Goal: Transaction & Acquisition: Purchase product/service

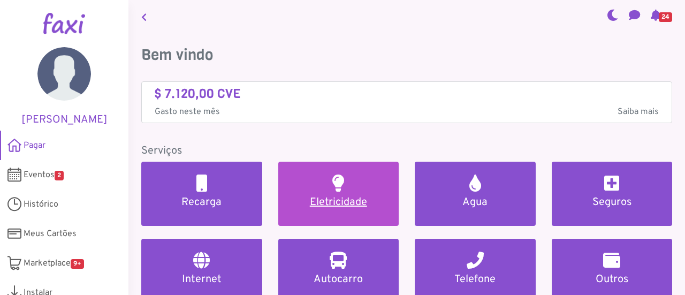
click at [316, 194] on link "Eletricidade" at bounding box center [338, 194] width 121 height 64
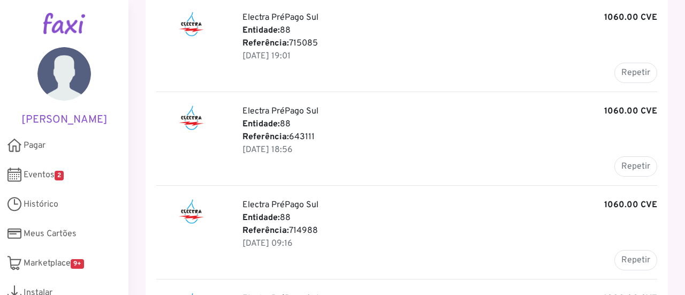
scroll to position [267, 0]
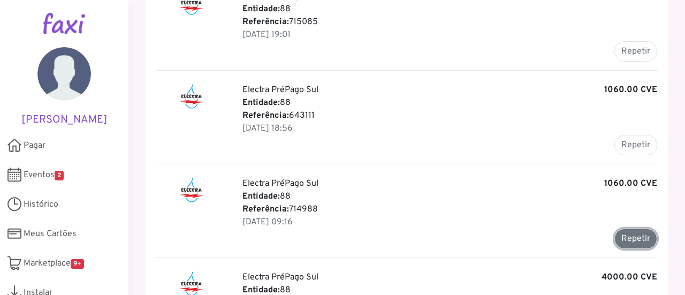
click at [634, 233] on button "Repetir" at bounding box center [635, 238] width 43 height 20
type input "******"
type input "*******"
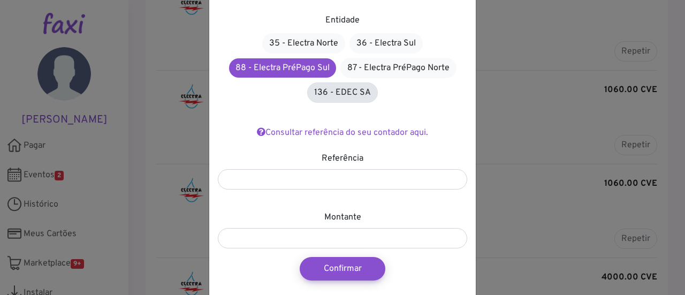
scroll to position [93, 0]
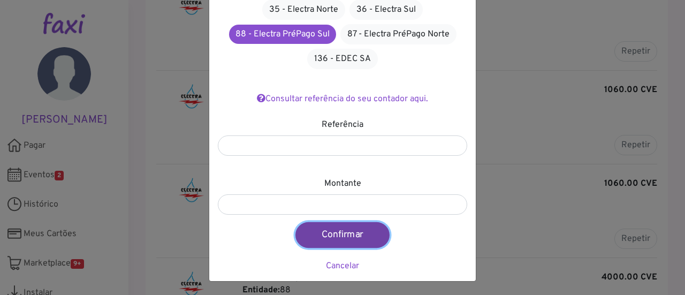
click at [345, 235] on button "Confirmar" at bounding box center [342, 235] width 94 height 26
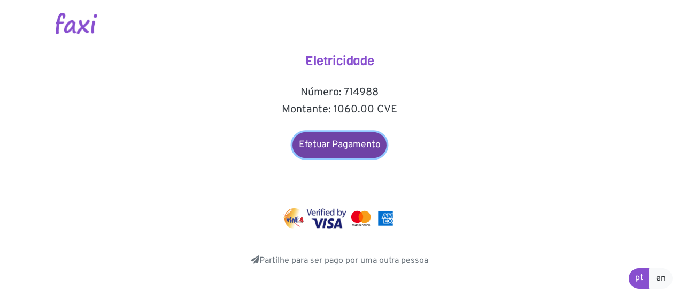
click at [344, 149] on link "Efetuar Pagamento" at bounding box center [340, 145] width 94 height 26
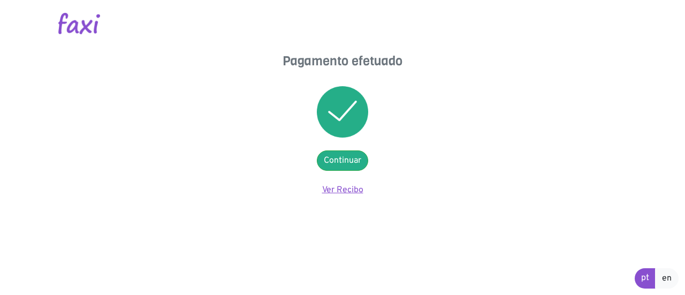
click at [343, 187] on link "Ver Recibo" at bounding box center [342, 190] width 41 height 11
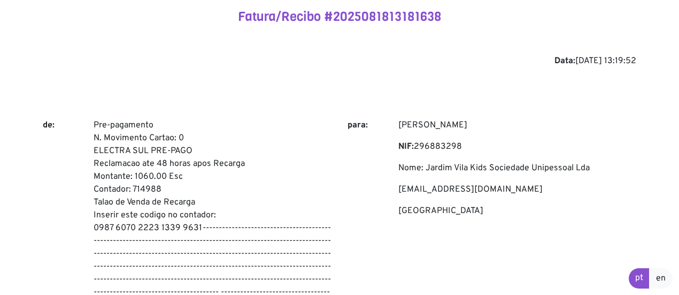
scroll to position [53, 0]
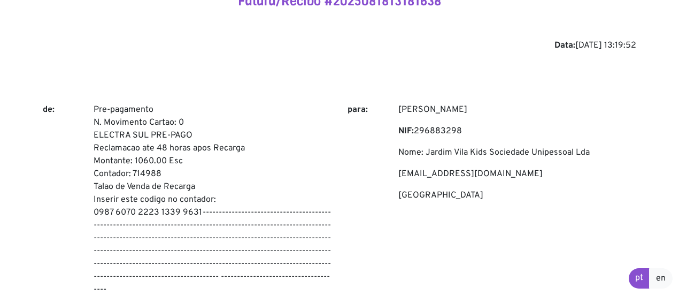
drag, startPoint x: 536, startPoint y: 217, endPoint x: 524, endPoint y: 217, distance: 12.8
click at [536, 217] on div "[PERSON_NAME] NIF: 296883298 Nome: Jardim Vila Kids Sociedade Unipessoal Lda [E…" at bounding box center [517, 214] width 254 height 222
drag, startPoint x: 94, startPoint y: 210, endPoint x: 201, endPoint y: 211, distance: 107.0
click at [201, 211] on p "Pre-pagamento N. Movimento Cartao: 0 ELECTRA SUL PRE-PAGO Reclamacao ate 48 hor…" at bounding box center [213, 199] width 238 height 193
copy p "0987 6070 2223 1339 9631"
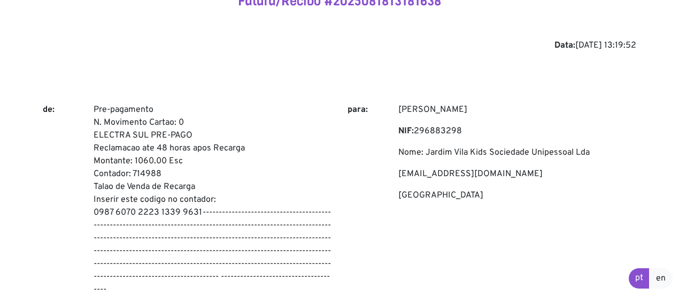
drag, startPoint x: 445, startPoint y: 227, endPoint x: 413, endPoint y: 232, distance: 31.8
click at [444, 227] on div "[PERSON_NAME] NIF: 296883298 Nome: Jardim Vila Kids Sociedade Unipessoal Lda [E…" at bounding box center [517, 214] width 254 height 222
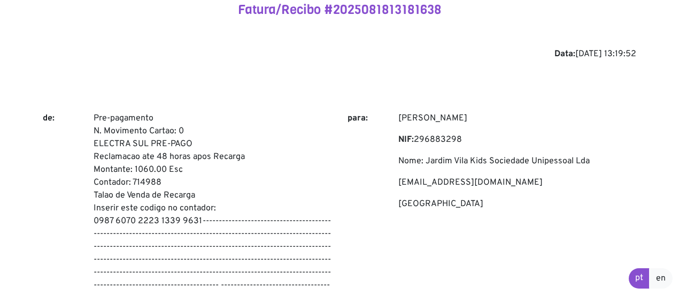
scroll to position [107, 0]
